Goal: Information Seeking & Learning: Find specific page/section

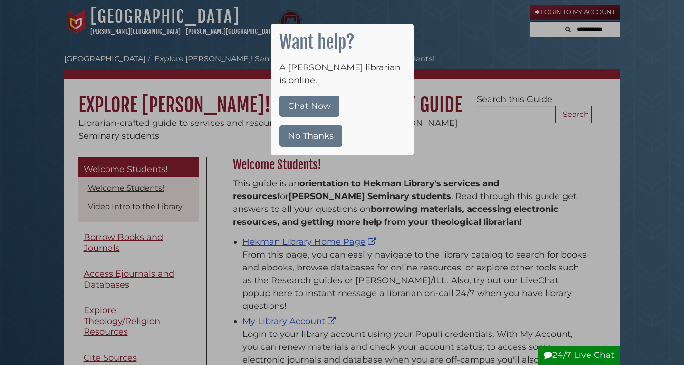
scroll to position [140, 364]
click at [314, 127] on button "No Thanks" at bounding box center [310, 135] width 63 height 21
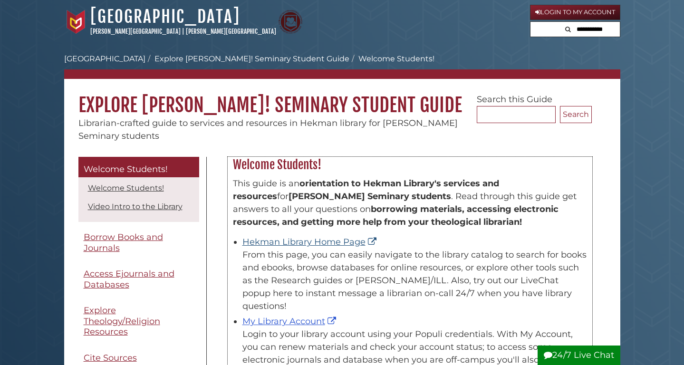
click at [295, 240] on link "Hekman Library Home Page" at bounding box center [310, 242] width 136 height 10
click at [287, 239] on link "Hekman Library Home Page" at bounding box center [310, 242] width 136 height 10
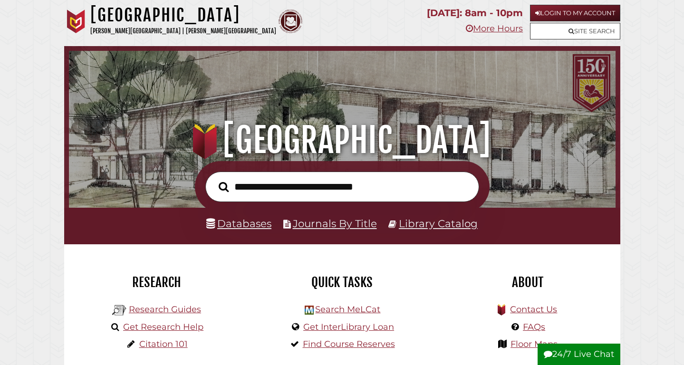
scroll to position [181, 542]
type input "**********"
click at [223, 187] on button "Search" at bounding box center [223, 187] width 19 height 16
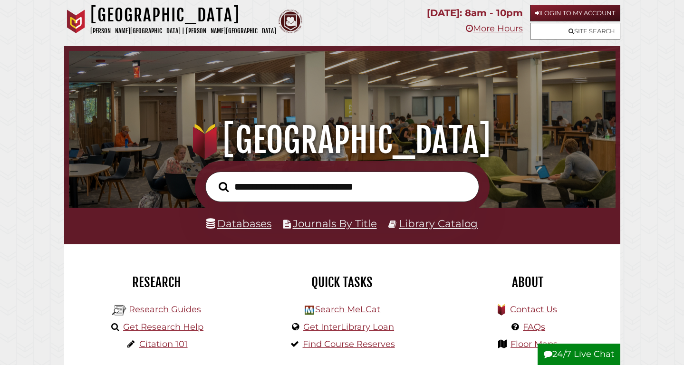
scroll to position [181, 542]
click at [284, 183] on input "text" at bounding box center [342, 187] width 274 height 31
click at [256, 223] on link "Databases" at bounding box center [238, 223] width 65 height 12
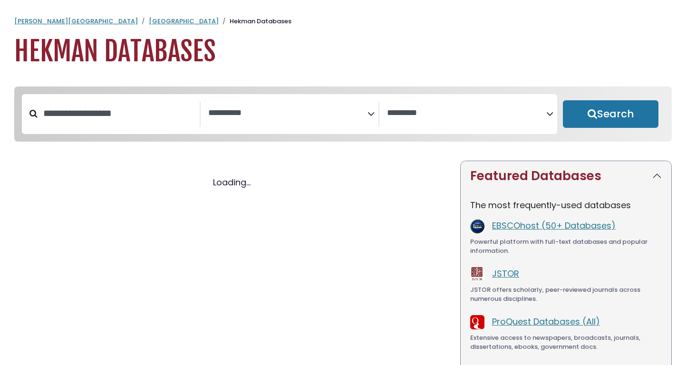
select select "Database Subject Filter"
select select "Database Vendors Filter"
select select "Database Subject Filter"
select select "Database Vendors Filter"
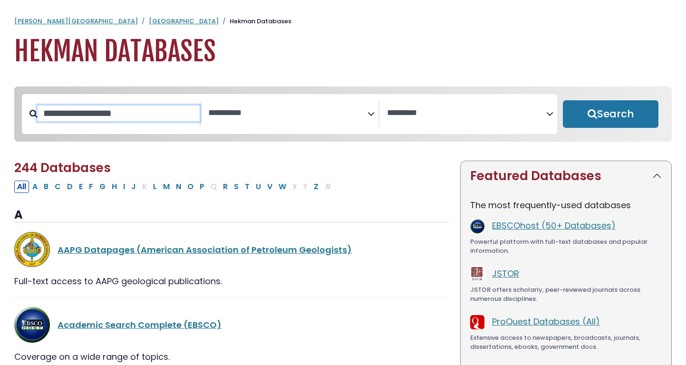
click at [126, 119] on input "Search database by title or keyword" at bounding box center [119, 113] width 162 height 16
type input "****"
click at [610, 115] on button "Search" at bounding box center [611, 114] width 96 height 28
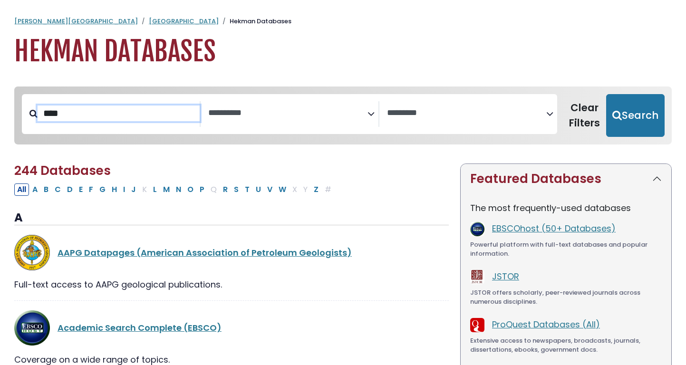
select select "Database Subject Filter"
select select "Database Vendors Filter"
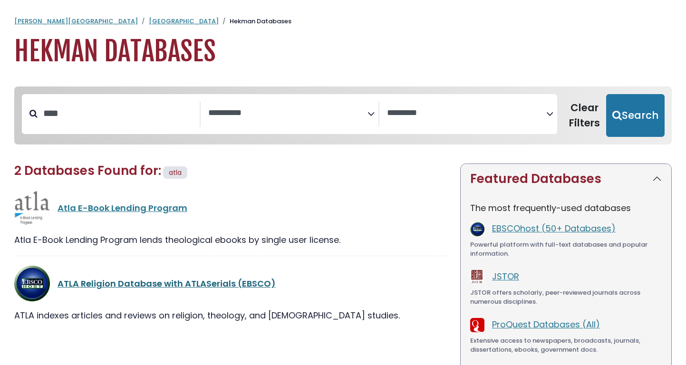
click at [126, 286] on link "ATLA Religion Database with ATLASerials (EBSCO)" at bounding box center [166, 283] width 218 height 12
